Goal: Information Seeking & Learning: Learn about a topic

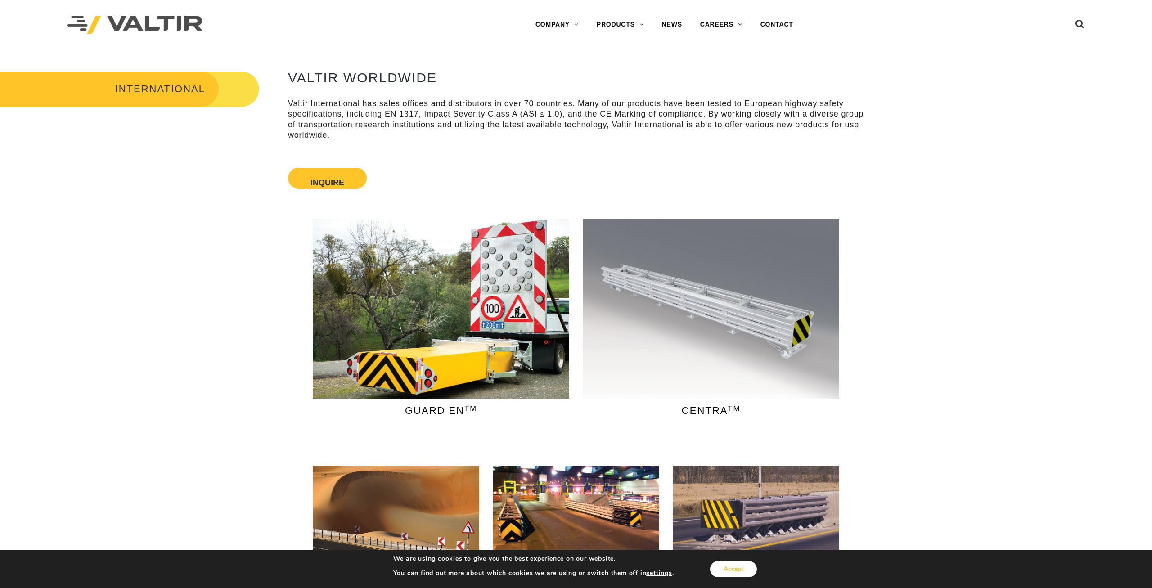
drag, startPoint x: 720, startPoint y: 564, endPoint x: 730, endPoint y: 566, distance: 10.3
click at [730, 566] on div "Accept" at bounding box center [716, 569] width 85 height 19
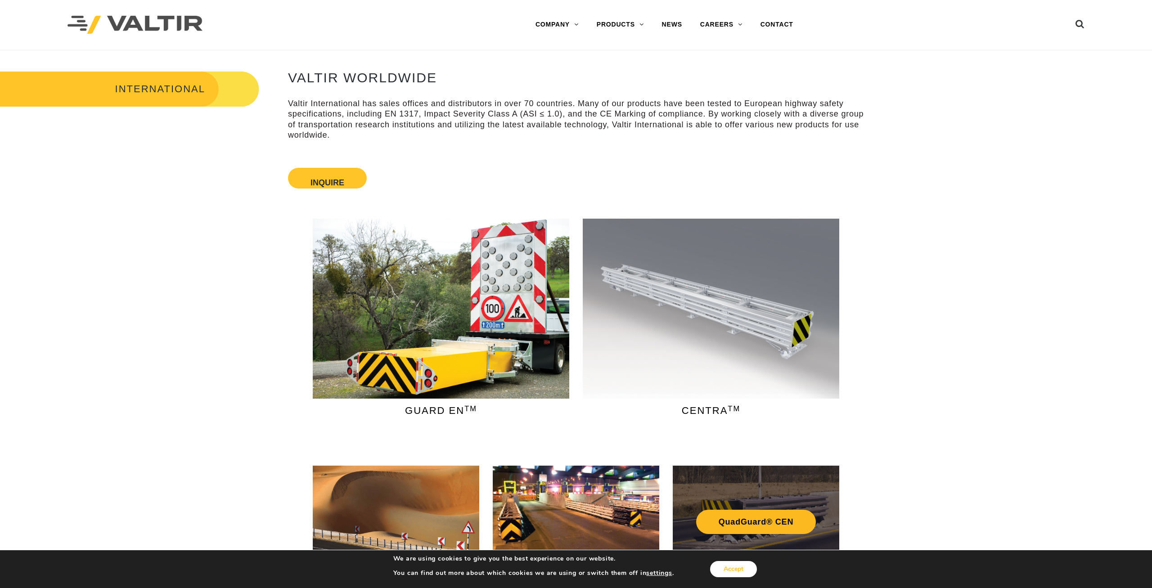
drag, startPoint x: 730, startPoint y: 566, endPoint x: 723, endPoint y: 561, distance: 9.6
click at [729, 566] on button "Accept" at bounding box center [733, 569] width 47 height 16
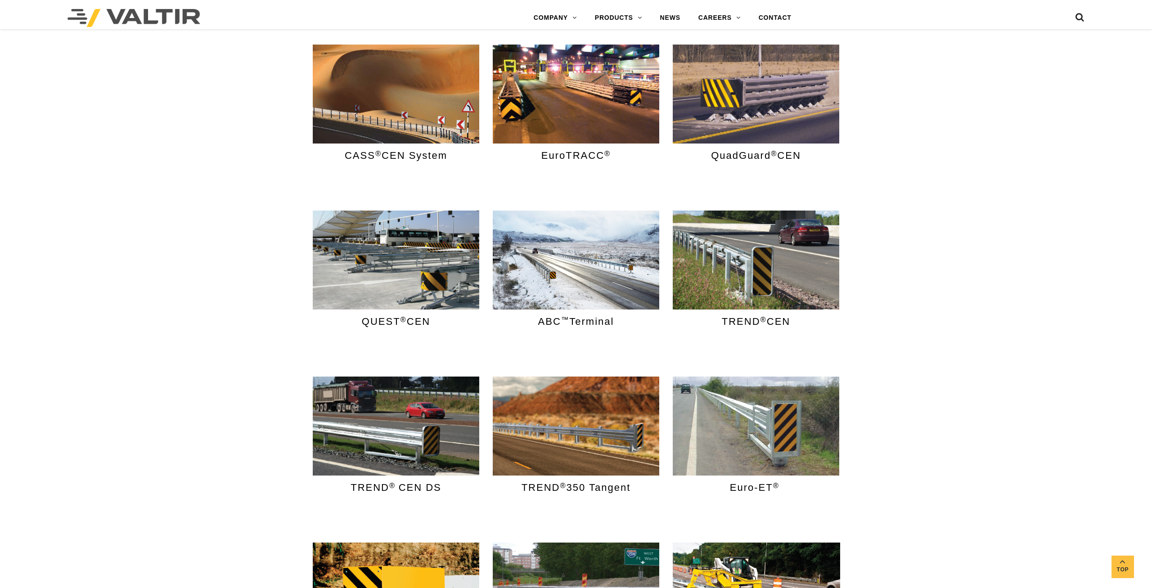
scroll to position [608, 0]
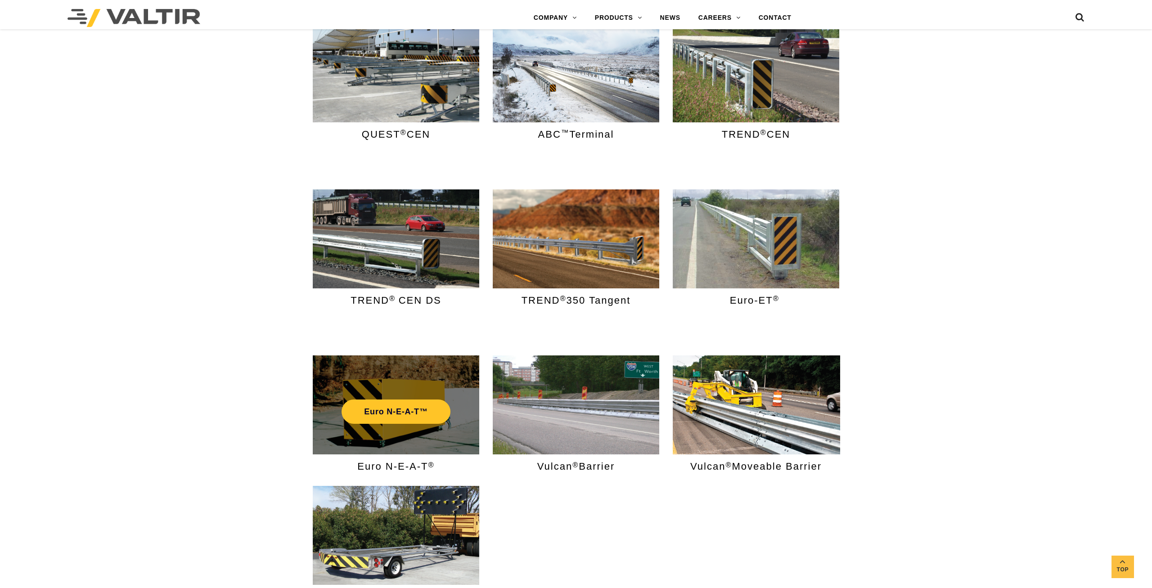
click at [372, 376] on div "Euro N-E-A-T™" at bounding box center [396, 404] width 166 height 99
click at [400, 411] on link "Euro N-E-A-T™" at bounding box center [395, 412] width 108 height 24
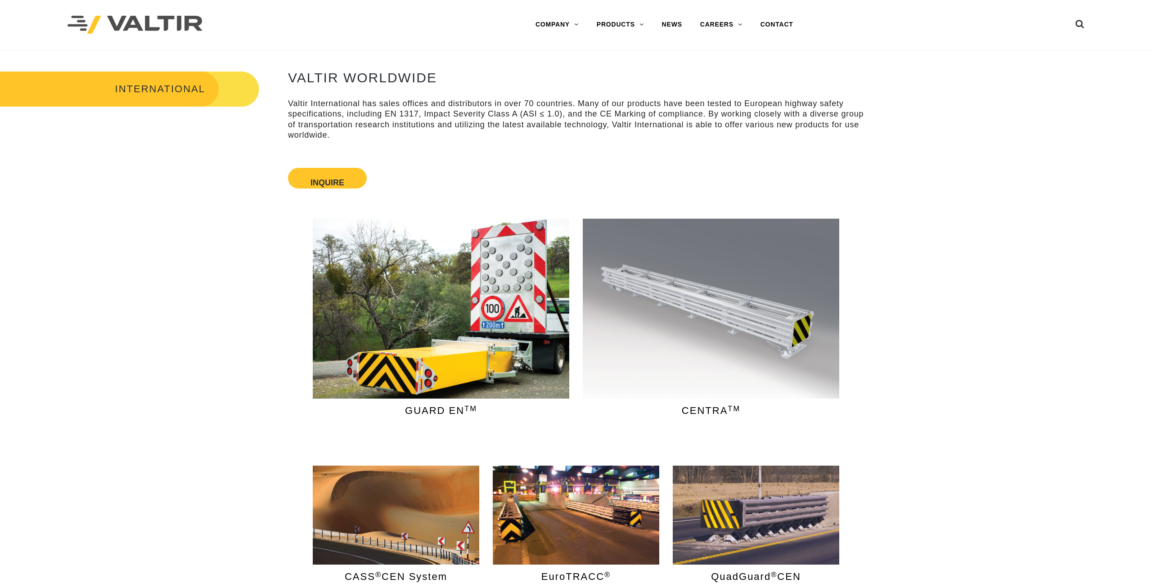
click at [961, 58] on div "INTERNATIONAL VALTIR WORLDWIDE Valtir International has sales offices and distr…" at bounding box center [576, 121] width 1152 height 144
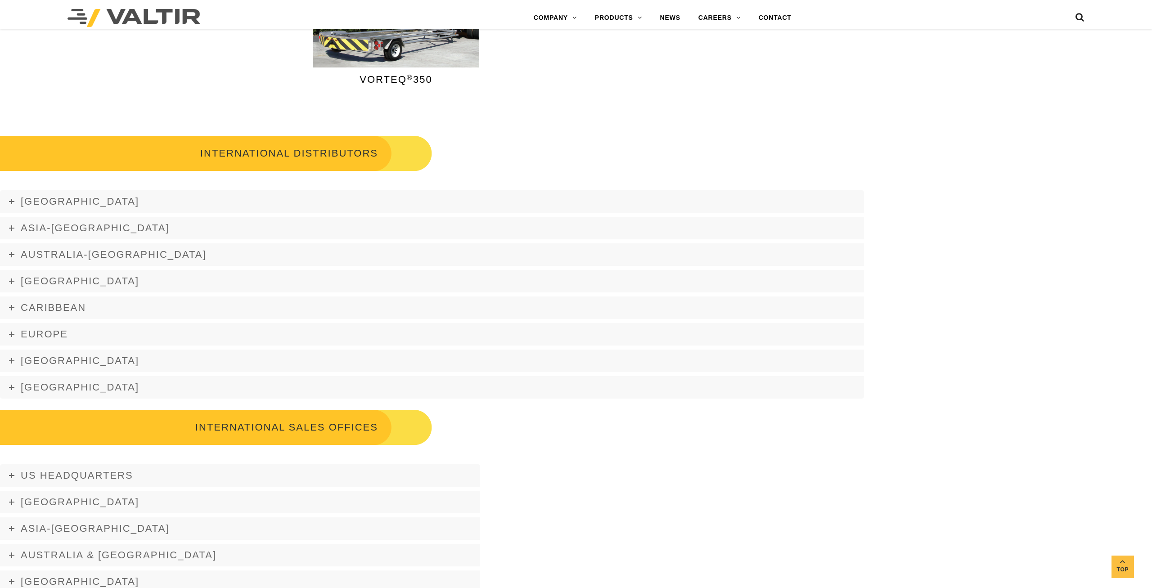
scroll to position [1170, 0]
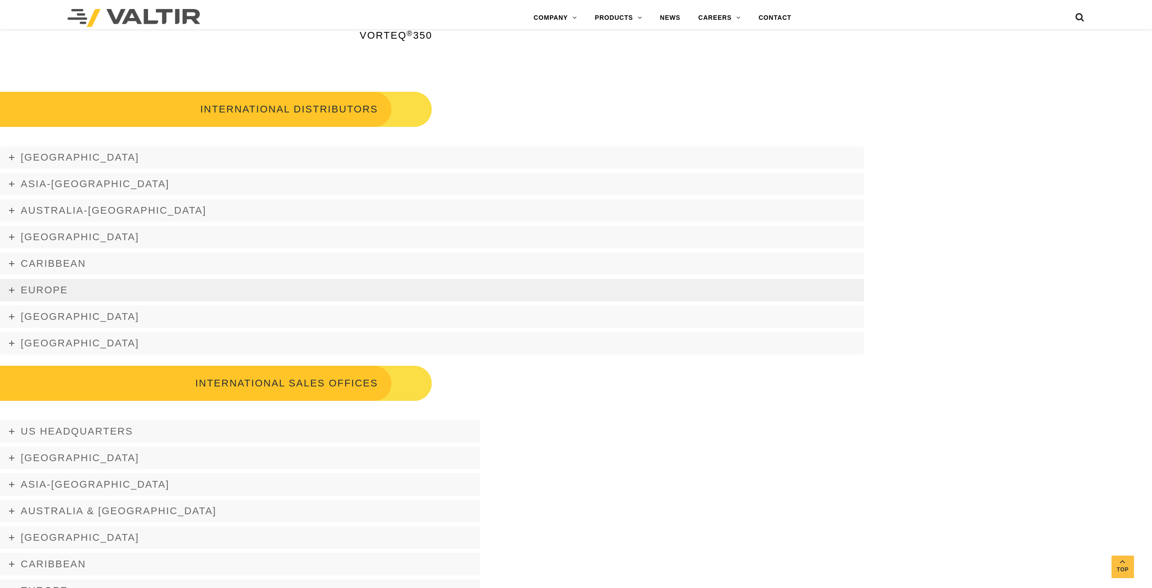
click at [55, 290] on span "Europe" at bounding box center [44, 289] width 47 height 11
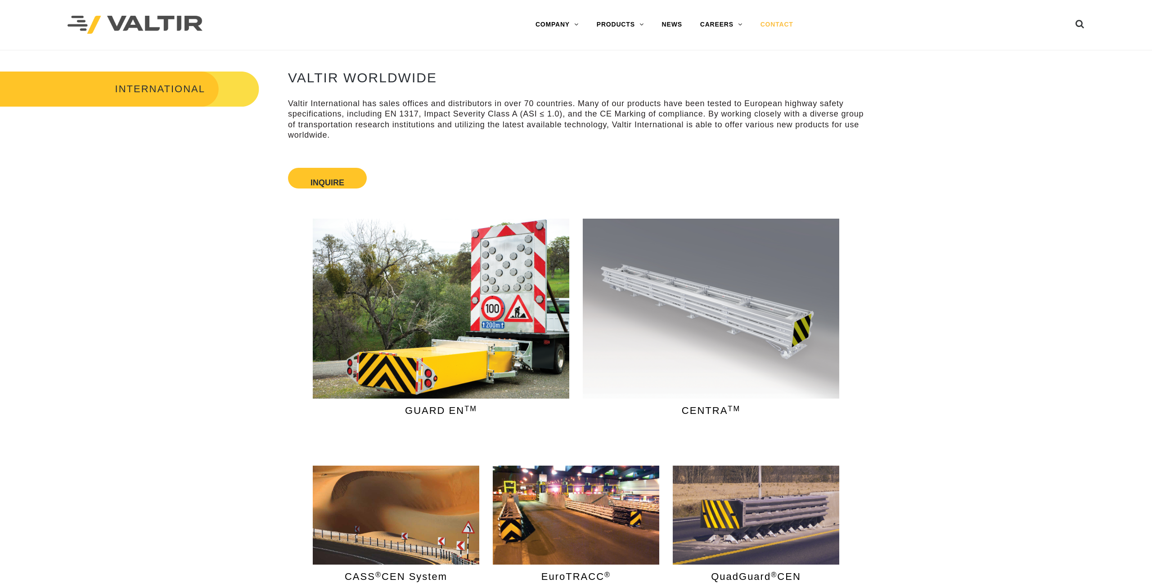
click at [769, 22] on link "CONTACT" at bounding box center [776, 25] width 51 height 18
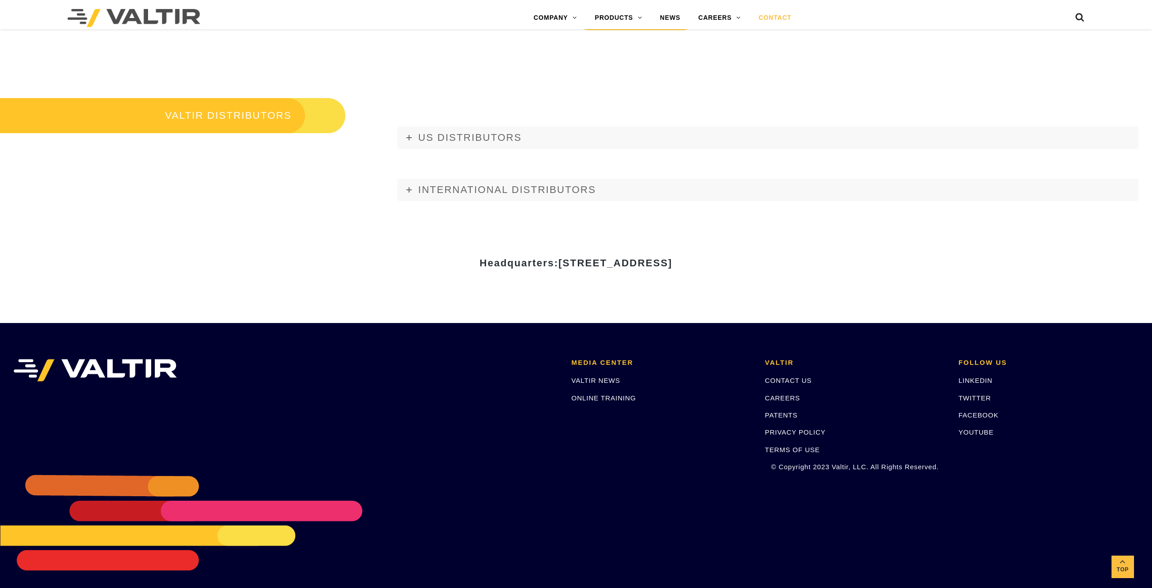
scroll to position [1221, 0]
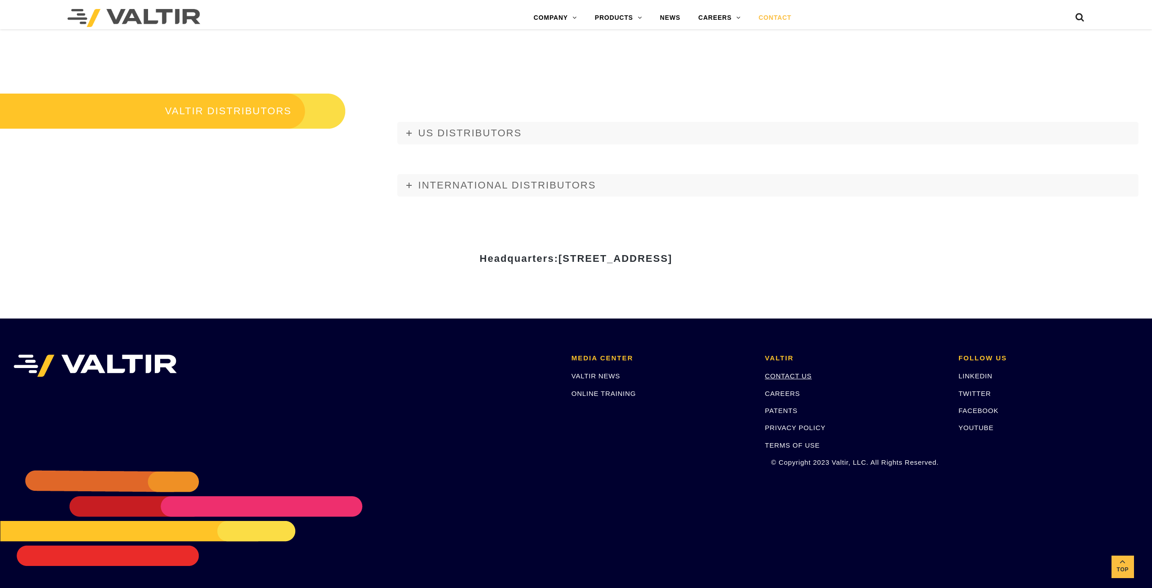
click at [779, 374] on link "CONTACT US" at bounding box center [788, 376] width 47 height 8
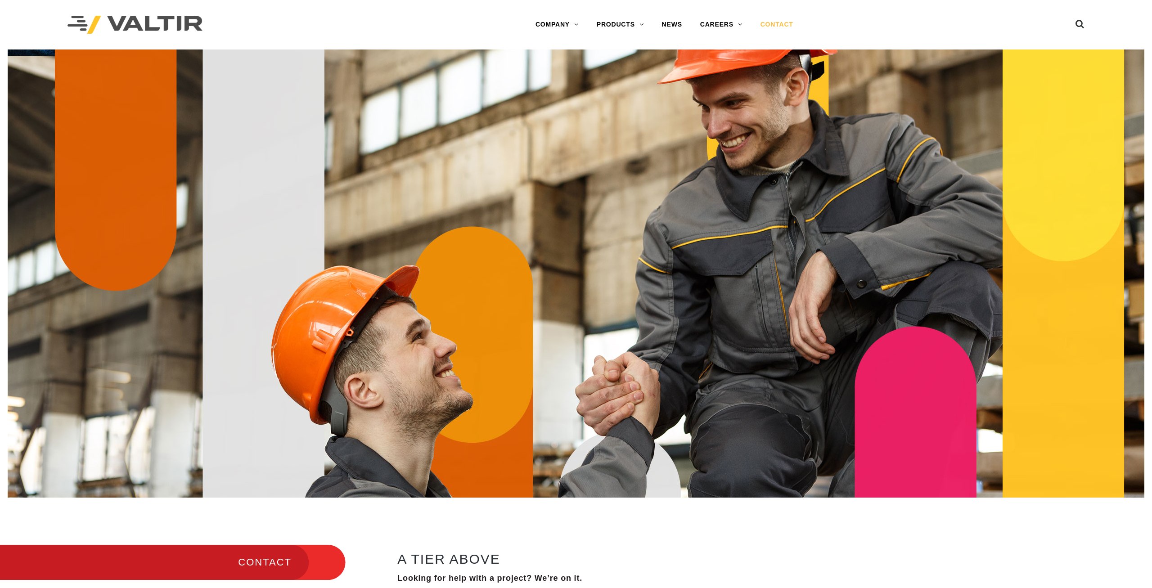
click at [163, 26] on img at bounding box center [134, 25] width 135 height 18
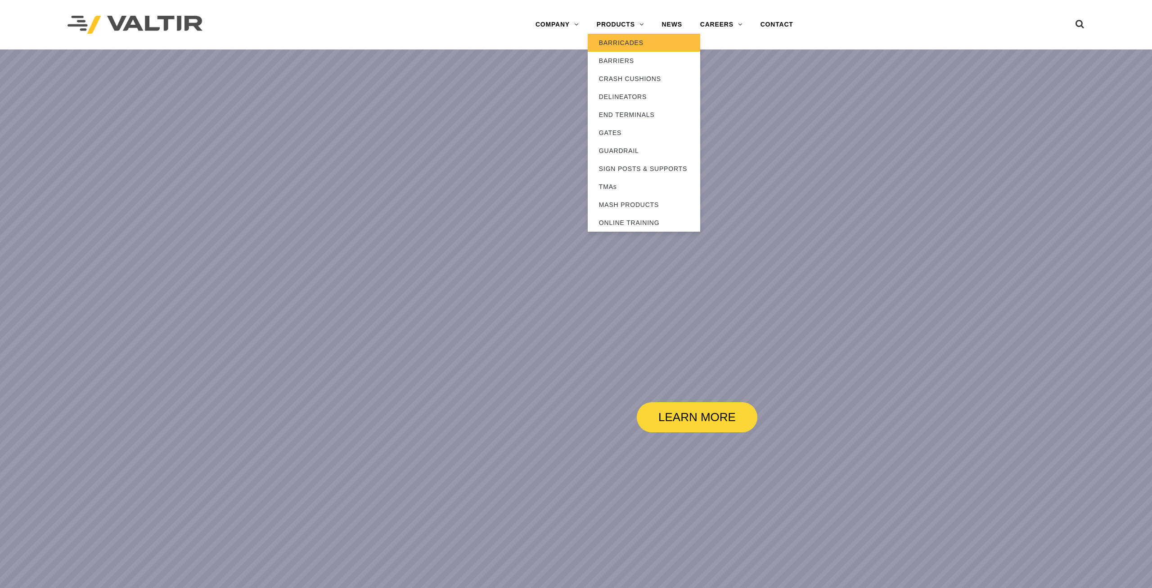
click at [616, 47] on link "BARRICADES" at bounding box center [644, 43] width 112 height 18
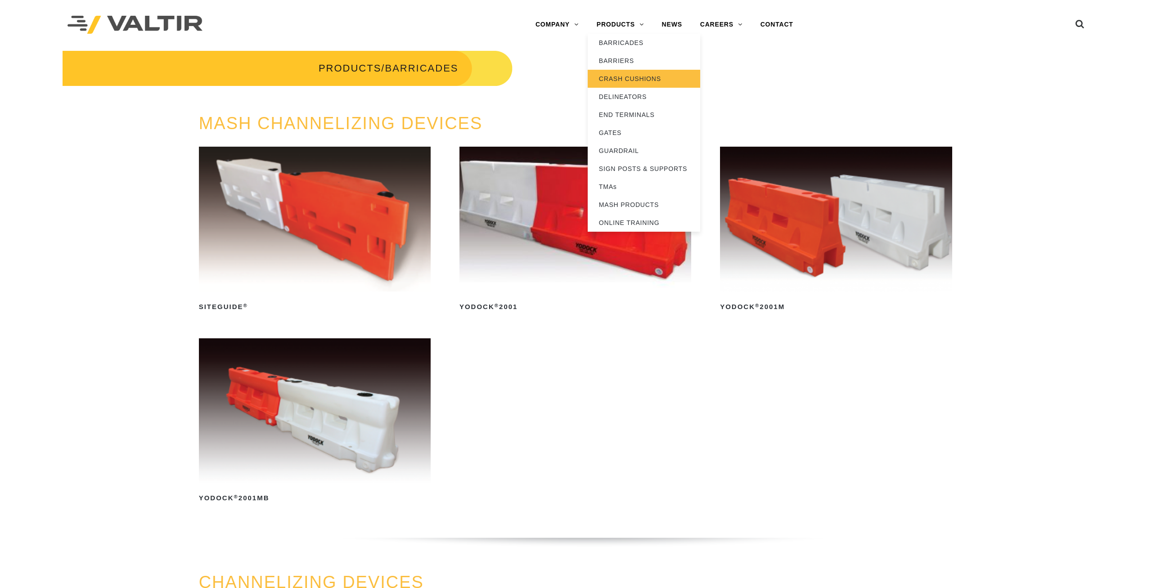
click at [631, 81] on link "CRASH CUSHIONS" at bounding box center [644, 79] width 112 height 18
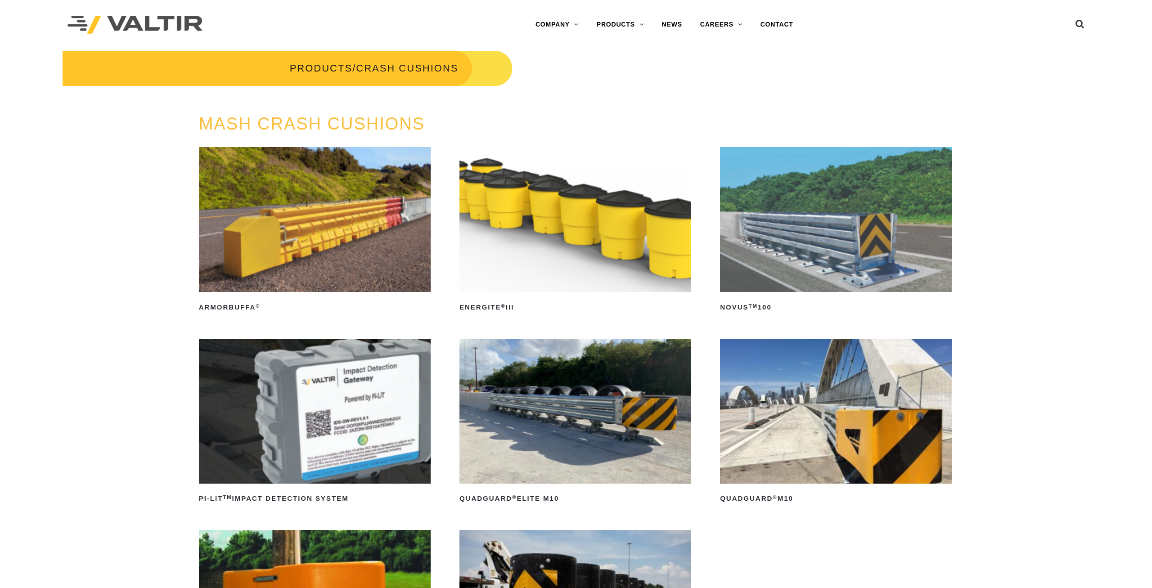
click at [326, 60] on h3 "PRODUCTS / CRASH CUSHIONS" at bounding box center [256, 68] width 512 height 38
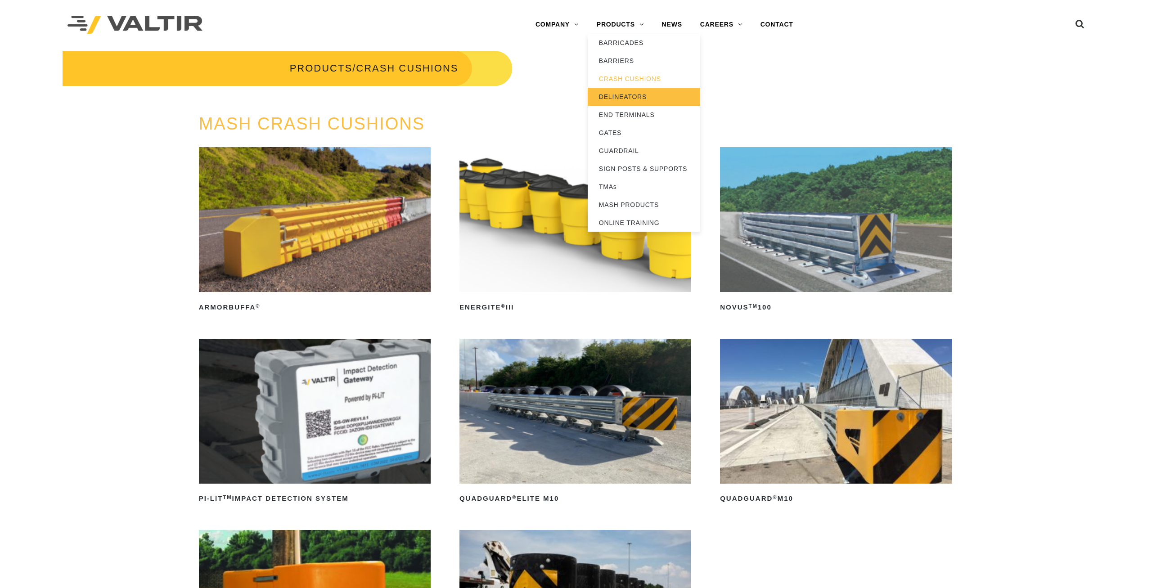
click at [615, 101] on link "DELINEATORS" at bounding box center [644, 97] width 112 height 18
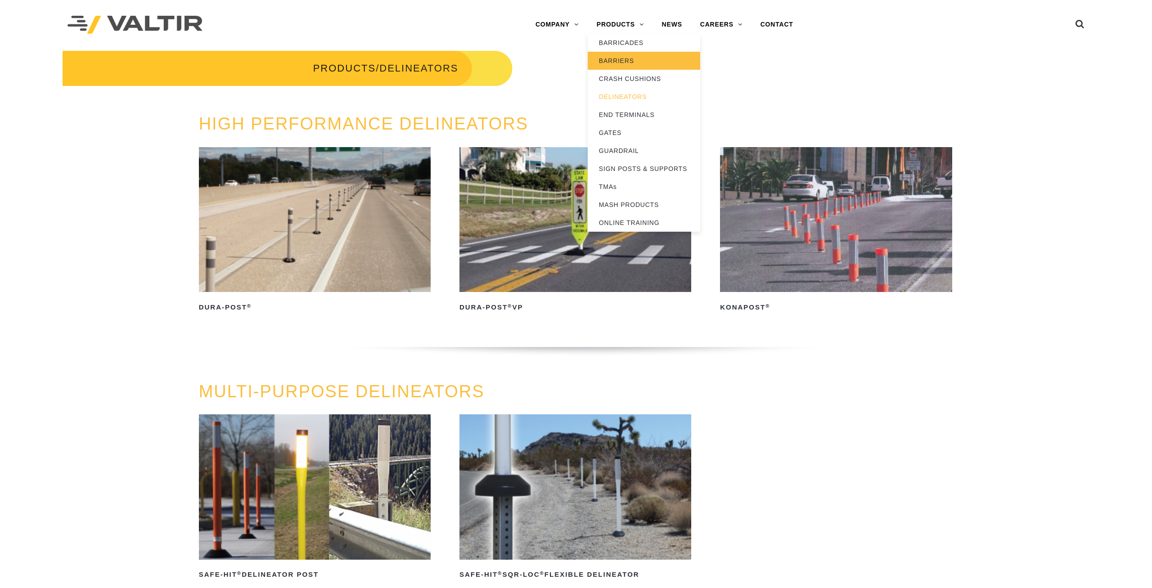
click at [619, 57] on link "BARRIERS" at bounding box center [644, 61] width 112 height 18
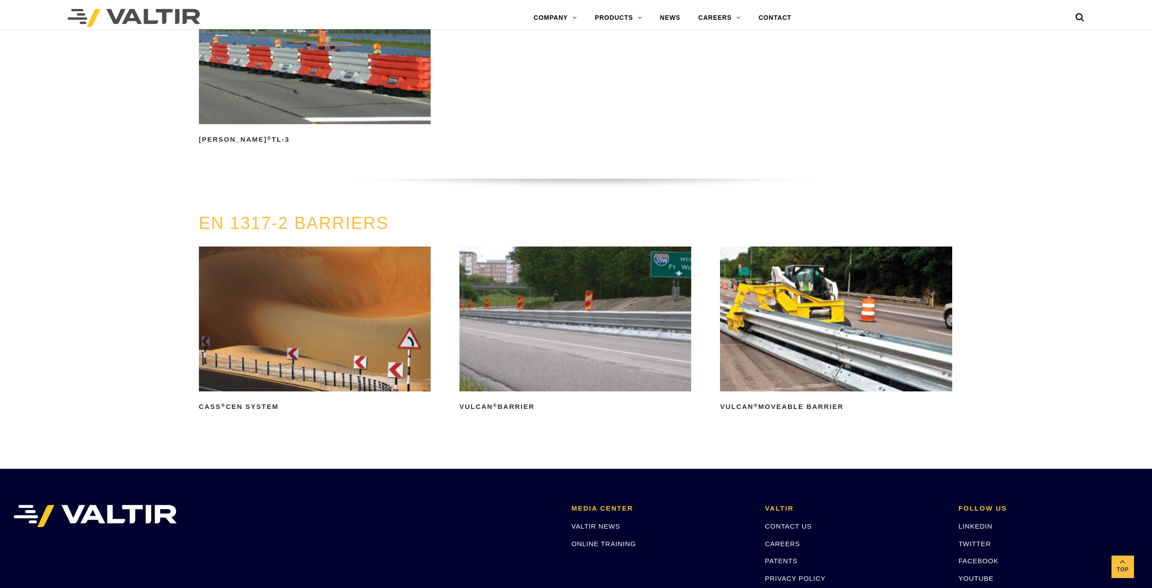
scroll to position [1610, 0]
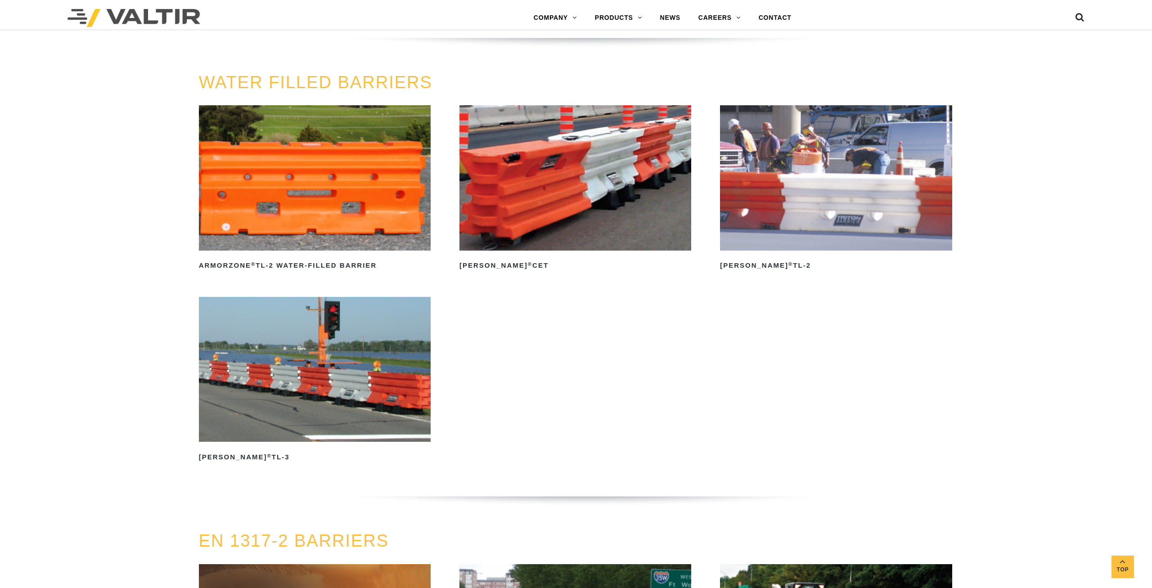
click at [134, 24] on img at bounding box center [133, 18] width 133 height 18
click at [133, 23] on img at bounding box center [133, 18] width 133 height 18
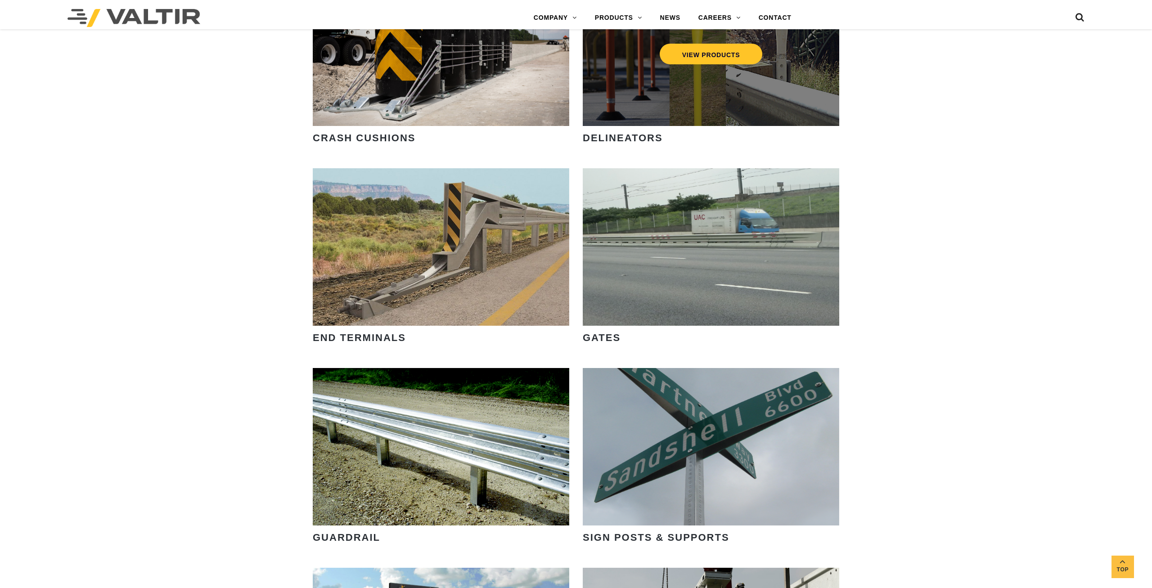
scroll to position [1357, 0]
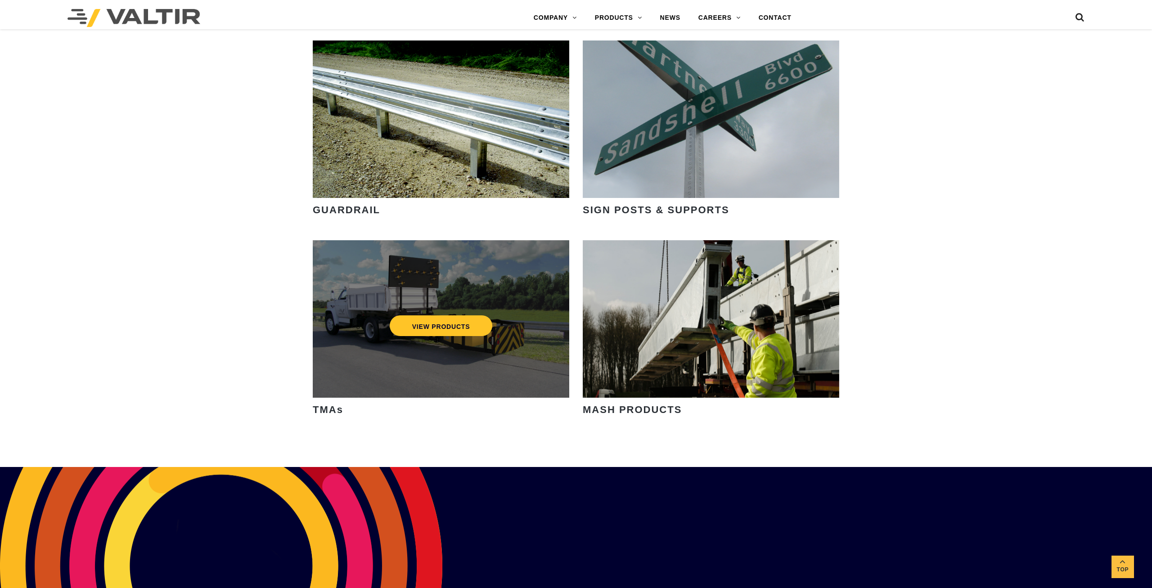
click at [418, 302] on div "VIEW PRODUCTS" at bounding box center [441, 318] width 256 height 157
click at [430, 314] on div "VIEW PRODUCTS" at bounding box center [441, 326] width 220 height 30
click at [430, 321] on link "VIEW PRODUCTS" at bounding box center [441, 325] width 103 height 21
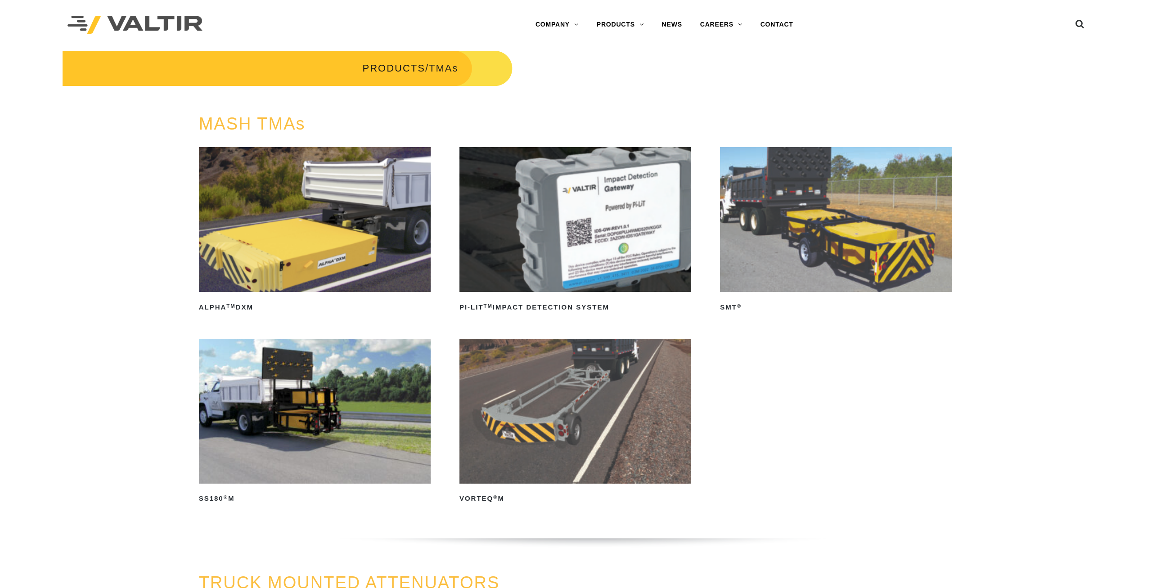
click at [291, 225] on img at bounding box center [315, 219] width 232 height 145
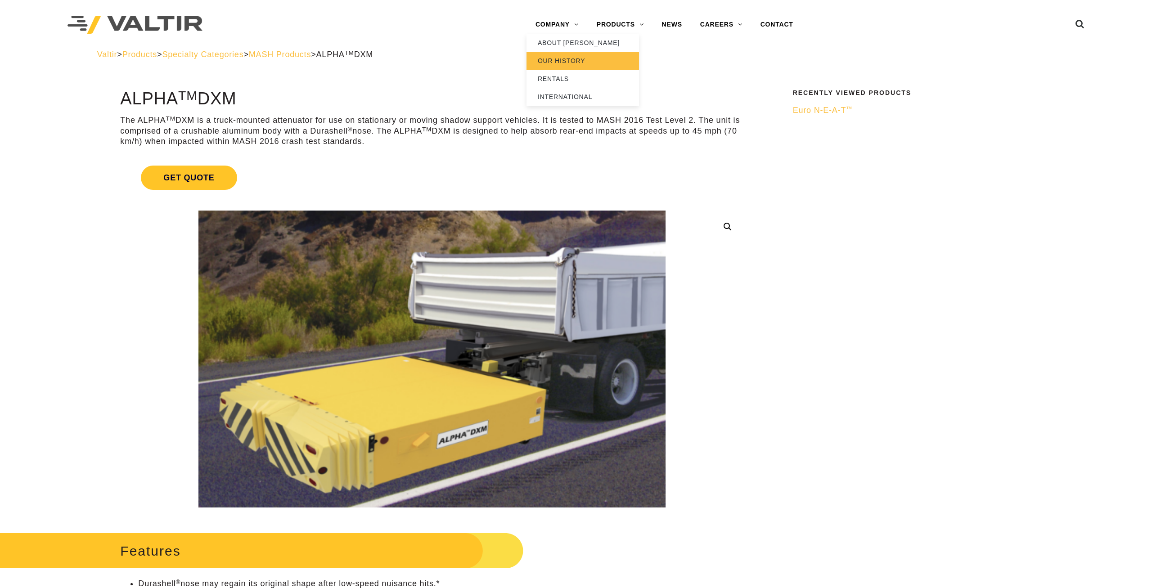
click at [554, 59] on link "OUR HISTORY" at bounding box center [582, 61] width 112 height 18
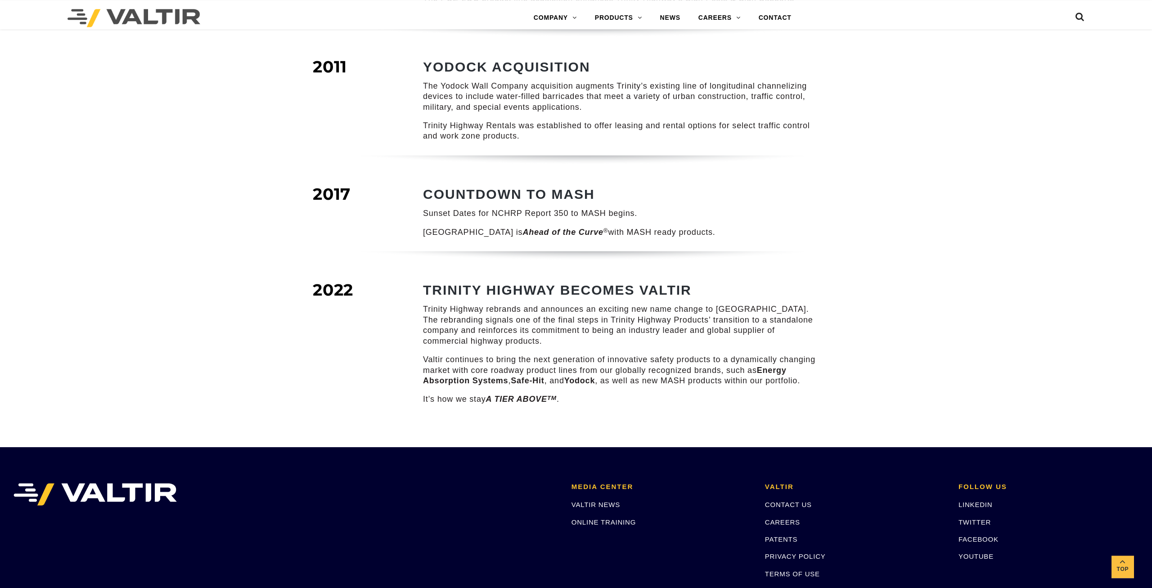
scroll to position [1076, 0]
